Goal: Task Accomplishment & Management: Use online tool/utility

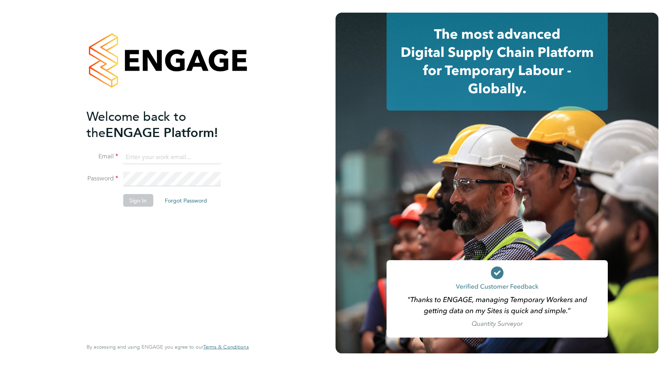
type input "n.daloyi@nhs.net"
click at [130, 202] on button "Sign In" at bounding box center [138, 200] width 30 height 13
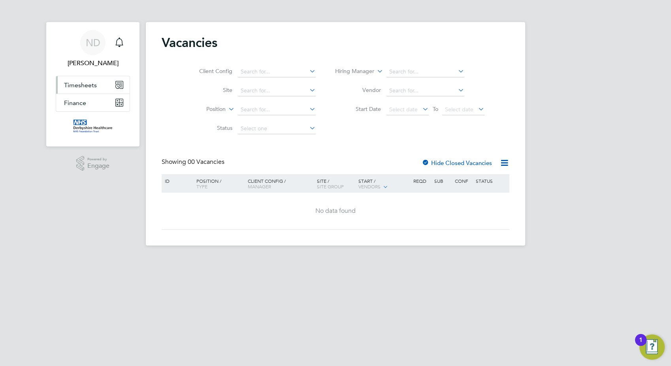
click at [78, 87] on span "Timesheets" at bounding box center [80, 85] width 33 height 8
click at [76, 86] on span "Timesheets" at bounding box center [80, 85] width 33 height 8
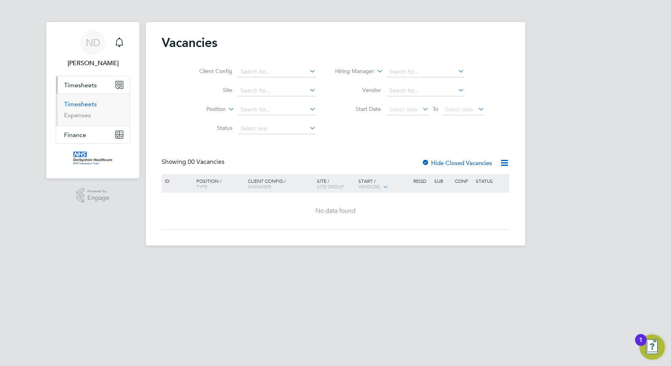
click at [77, 106] on link "Timesheets" at bounding box center [80, 104] width 33 height 8
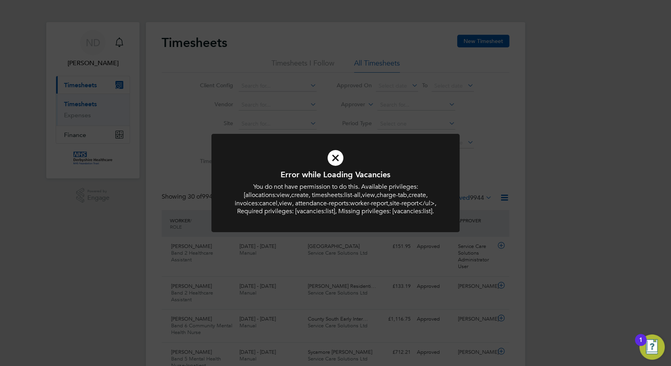
click at [341, 154] on icon at bounding box center [335, 158] width 205 height 31
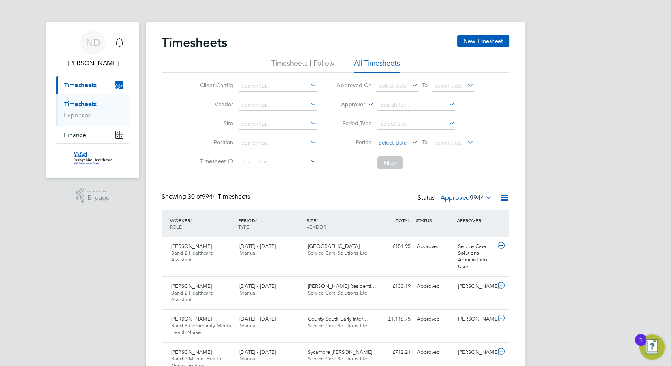
click at [397, 142] on span "Select date" at bounding box center [393, 142] width 28 height 7
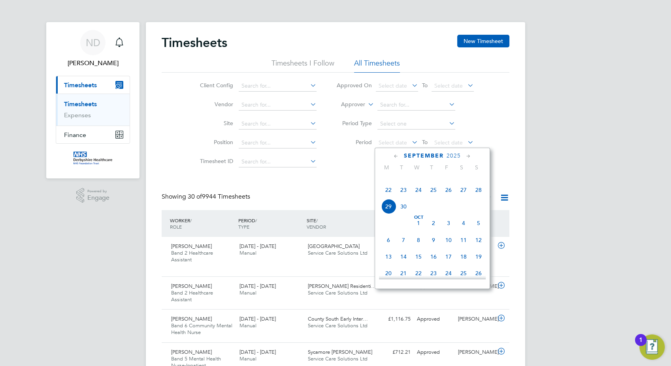
click at [392, 156] on icon at bounding box center [396, 156] width 8 height 9
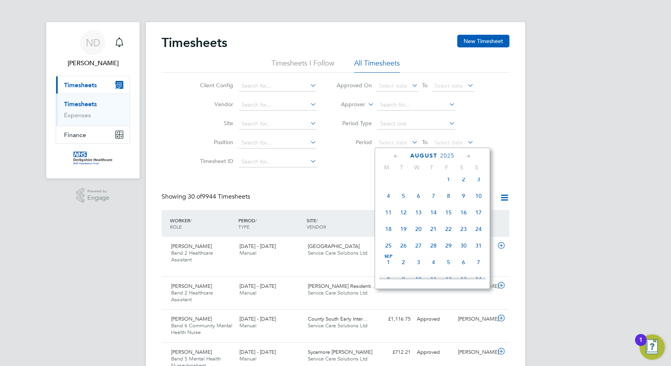
click at [466, 158] on icon at bounding box center [469, 156] width 8 height 9
click at [388, 183] on span "[DATE]" at bounding box center [388, 175] width 15 height 15
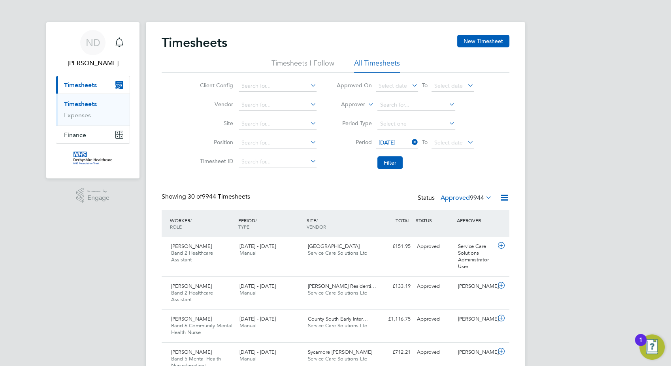
click at [466, 143] on icon at bounding box center [466, 142] width 0 height 11
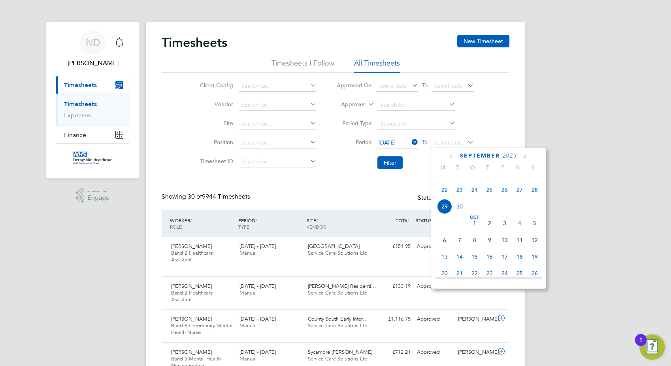
click at [450, 157] on icon at bounding box center [453, 156] width 8 height 9
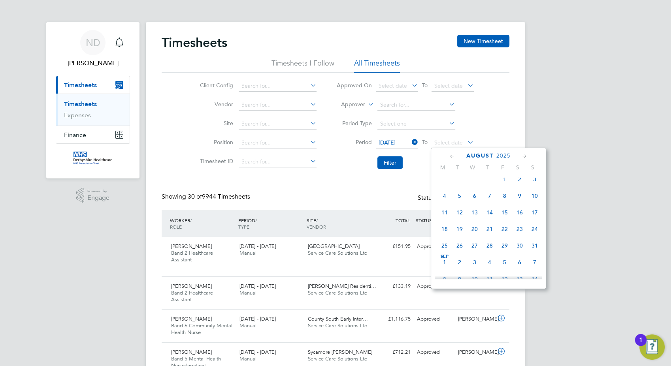
click at [524, 160] on icon at bounding box center [525, 156] width 8 height 9
click at [536, 200] on span "14" at bounding box center [534, 192] width 15 height 15
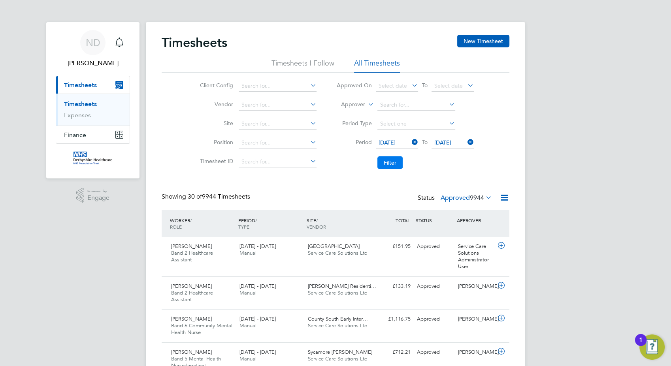
click at [388, 164] on button "Filter" at bounding box center [389, 162] width 25 height 13
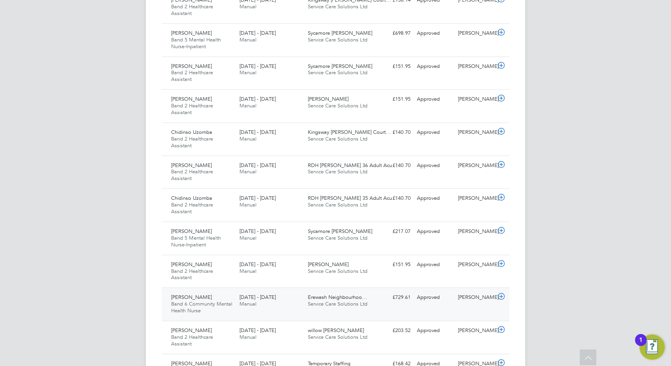
click at [501, 297] on icon at bounding box center [501, 297] width 10 height 6
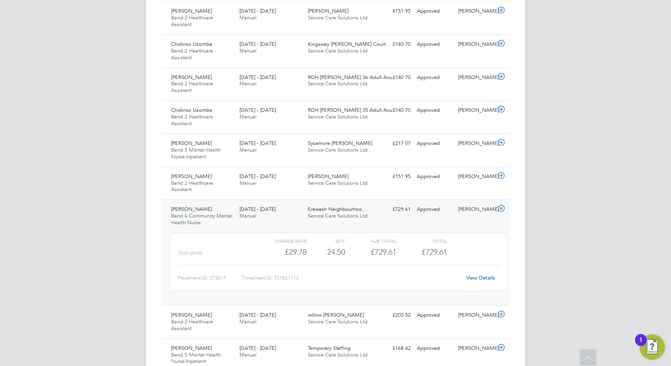
click at [492, 279] on link "View Details" at bounding box center [480, 278] width 29 height 7
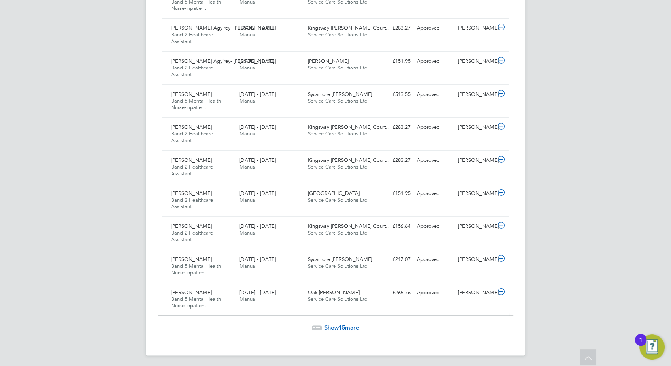
click at [334, 324] on span "Show 15 more" at bounding box center [341, 328] width 35 height 8
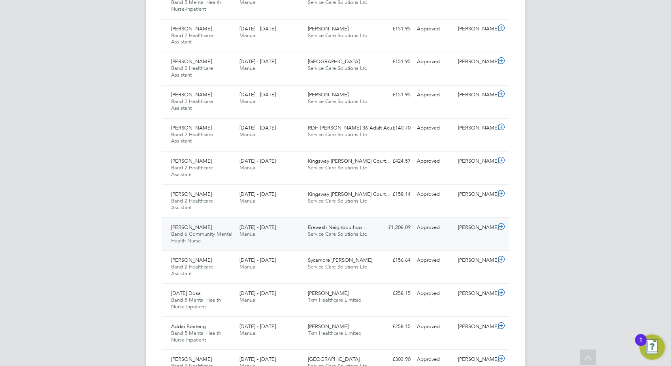
click at [502, 223] on icon at bounding box center [501, 226] width 10 height 6
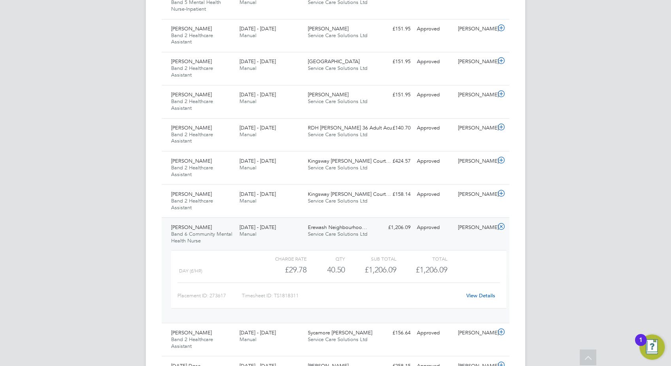
click at [494, 292] on link "View Details" at bounding box center [480, 295] width 29 height 7
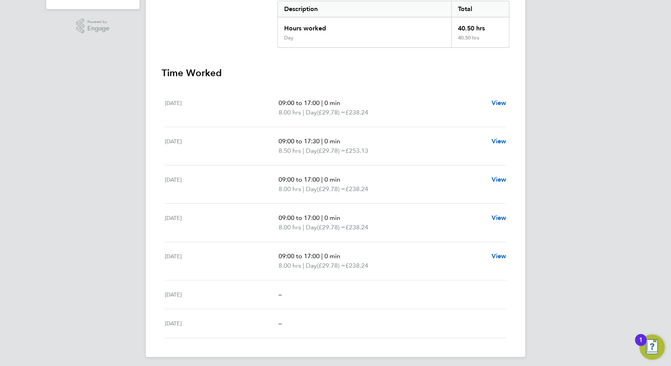
scroll to position [172, 0]
